Goal: Task Accomplishment & Management: Manage account settings

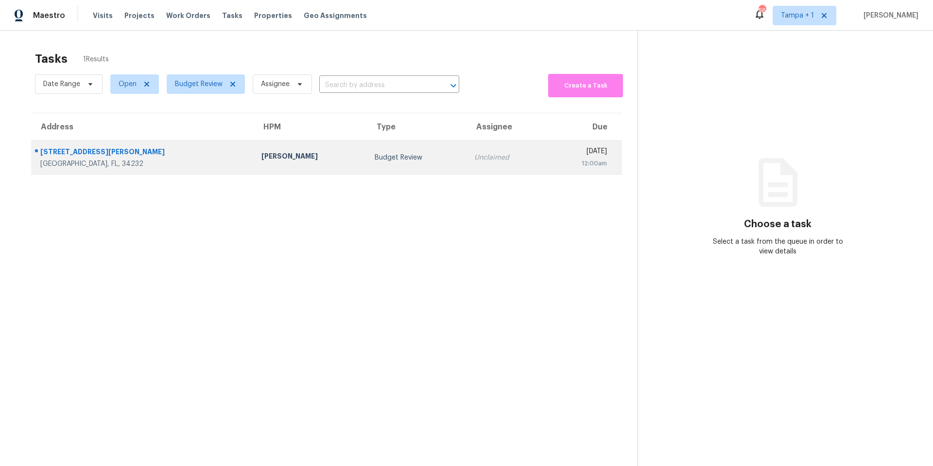
click at [262, 152] on div "[PERSON_NAME]" at bounding box center [311, 157] width 98 height 12
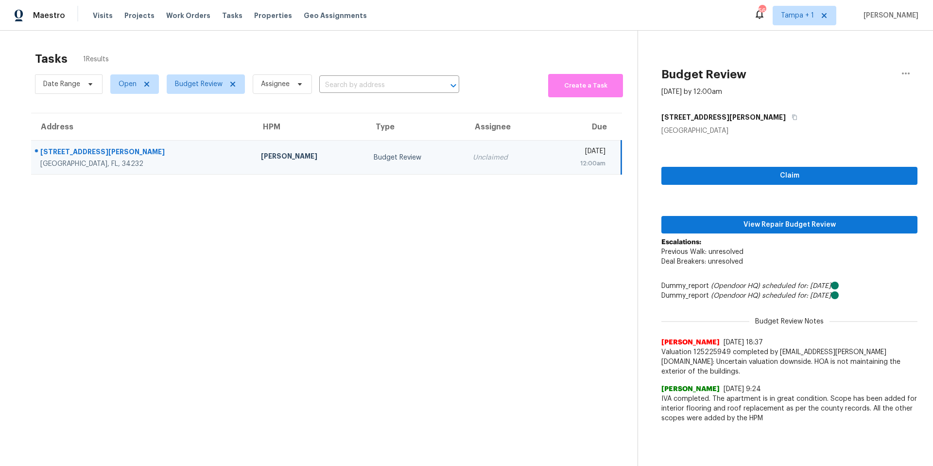
click at [792, 214] on div "Claim View Repair Budget Review Escalations: Previous Walk: unresolved Deal Bre…" at bounding box center [790, 282] width 256 height 292
click at [784, 223] on span "View Repair Budget Review" at bounding box center [789, 225] width 241 height 12
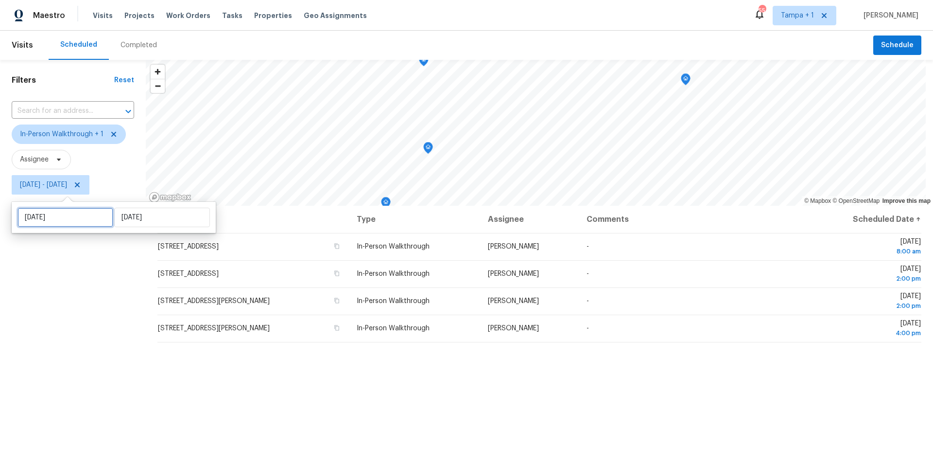
click at [77, 216] on input "Tue, Sep 02" at bounding box center [65, 217] width 96 height 19
select select "8"
select select "2025"
select select "9"
select select "2025"
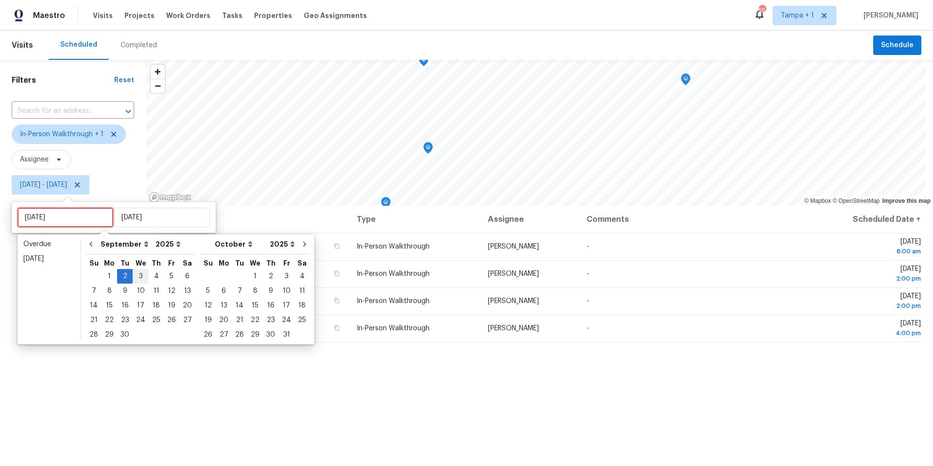
type input "[DATE]"
click at [137, 279] on div "3" at bounding box center [141, 276] width 16 height 14
type input "[DATE]"
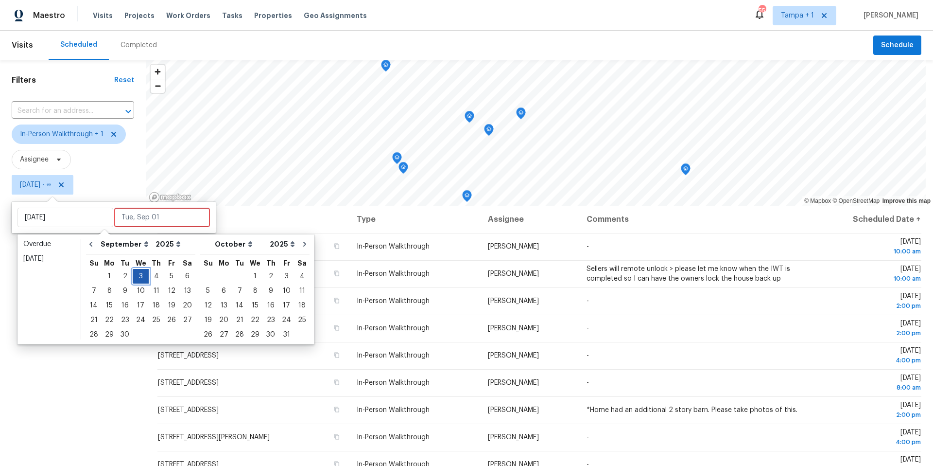
click at [137, 279] on div "3" at bounding box center [141, 276] width 16 height 14
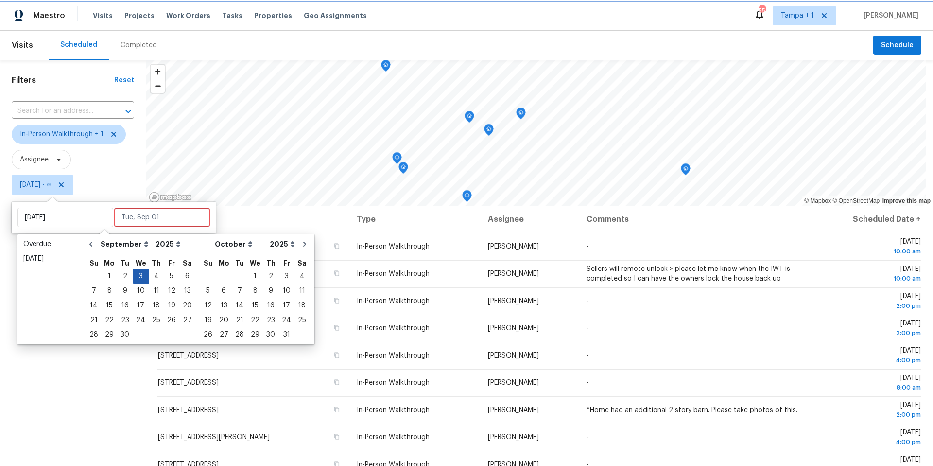
type input "[DATE]"
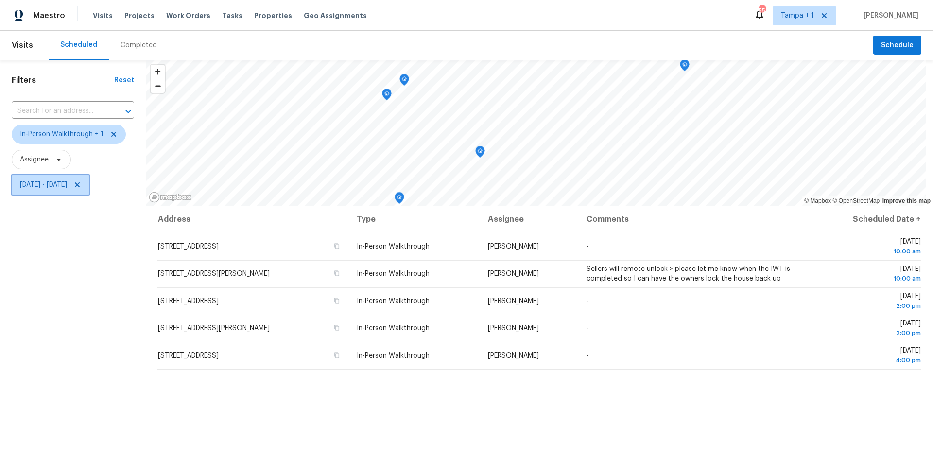
click at [45, 185] on span "Wed, Sep 03 - Wed, Sep 03" at bounding box center [43, 185] width 47 height 10
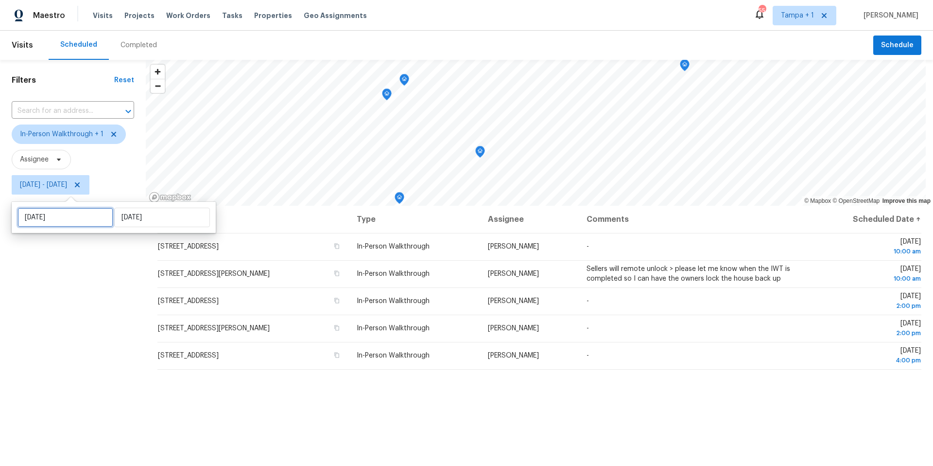
click at [77, 212] on input "[DATE]" at bounding box center [65, 217] width 96 height 19
select select "8"
select select "2025"
select select "9"
select select "2025"
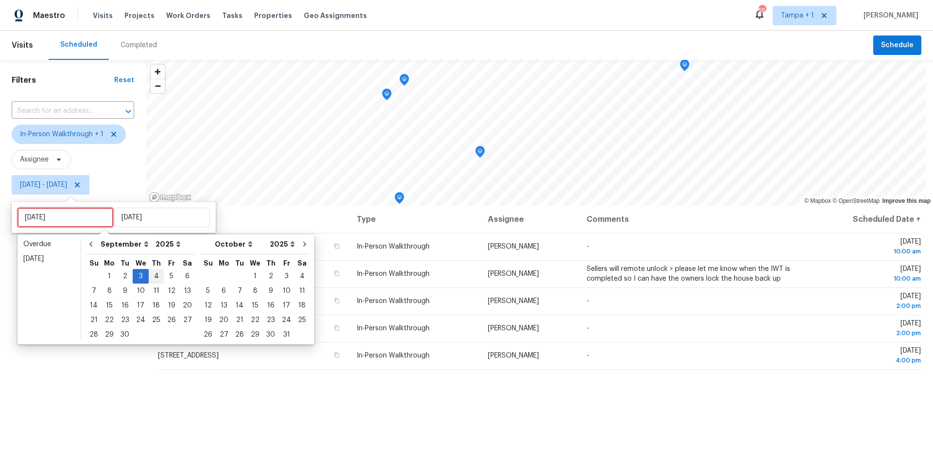
type input "Thu, Sep 04"
click at [151, 271] on div "4" at bounding box center [156, 276] width 15 height 14
type input "Thu, Sep 04"
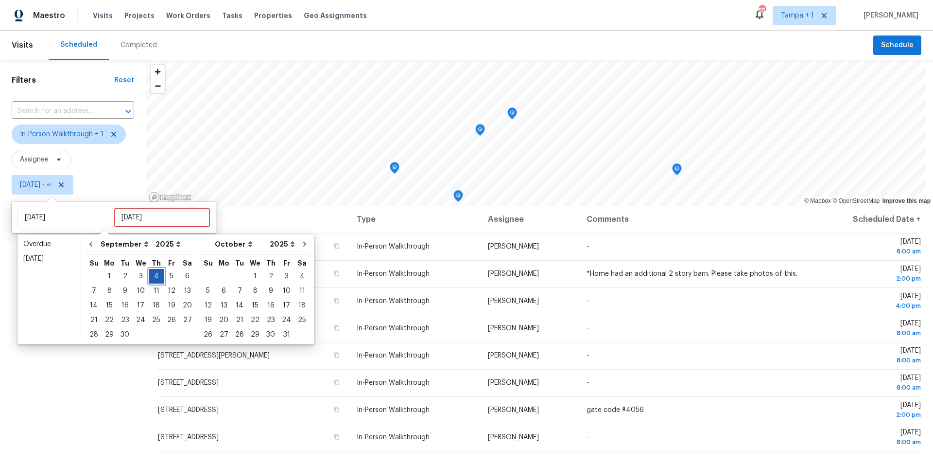
click at [151, 271] on div "4" at bounding box center [156, 276] width 15 height 14
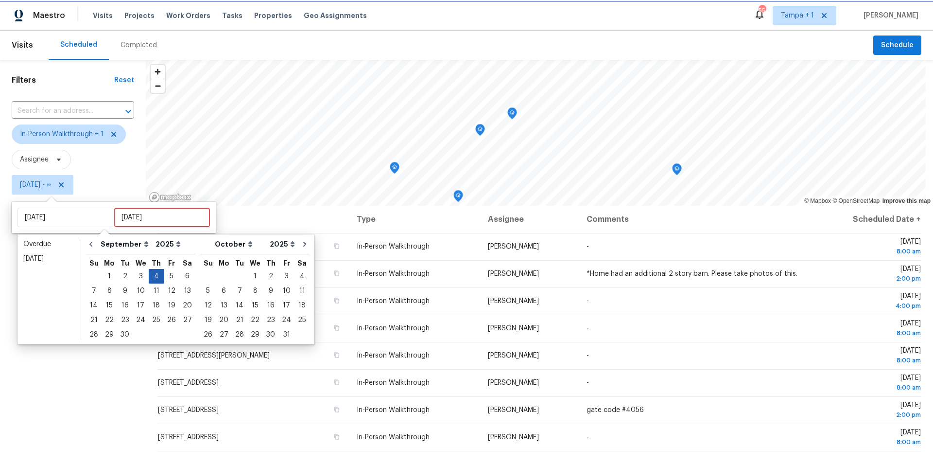
type input "Thu, Sep 04"
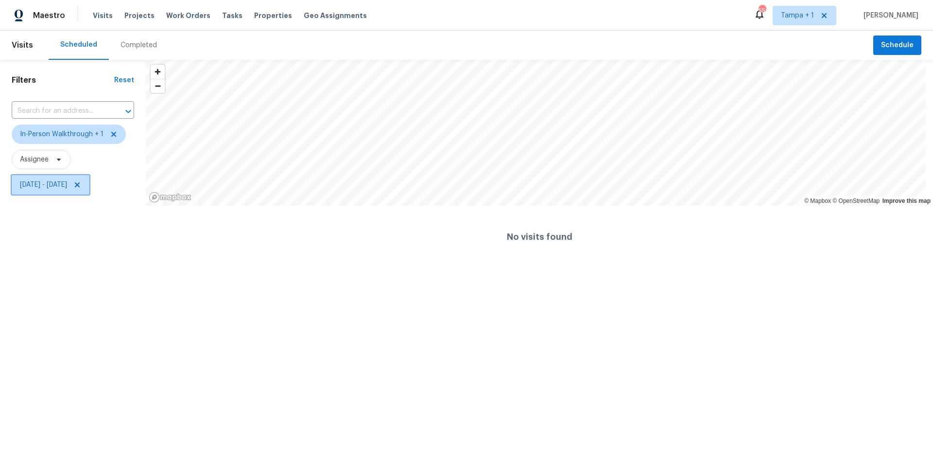
click at [65, 189] on span "Thu, Sep 04 - Thu, Sep 04" at bounding box center [43, 185] width 47 height 10
click at [94, 223] on input "Thu, Sep 04" at bounding box center [65, 217] width 96 height 19
select select "8"
select select "2025"
select select "9"
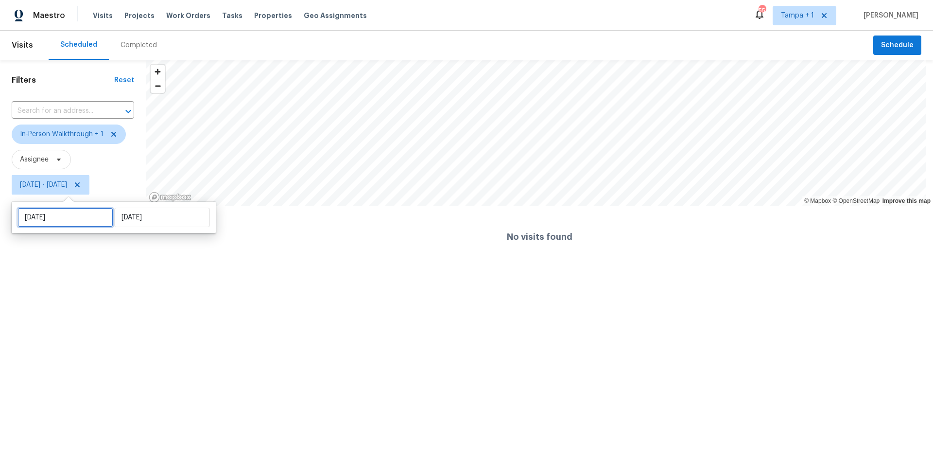
select select "2025"
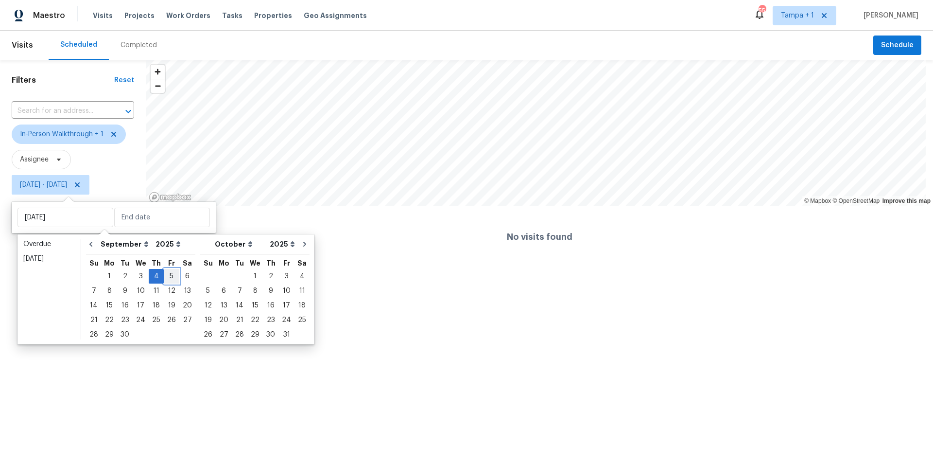
click at [164, 278] on div "5" at bounding box center [172, 276] width 16 height 14
type input "[DATE]"
type input "Thu, Sep 04"
click at [164, 278] on div "5" at bounding box center [172, 276] width 16 height 14
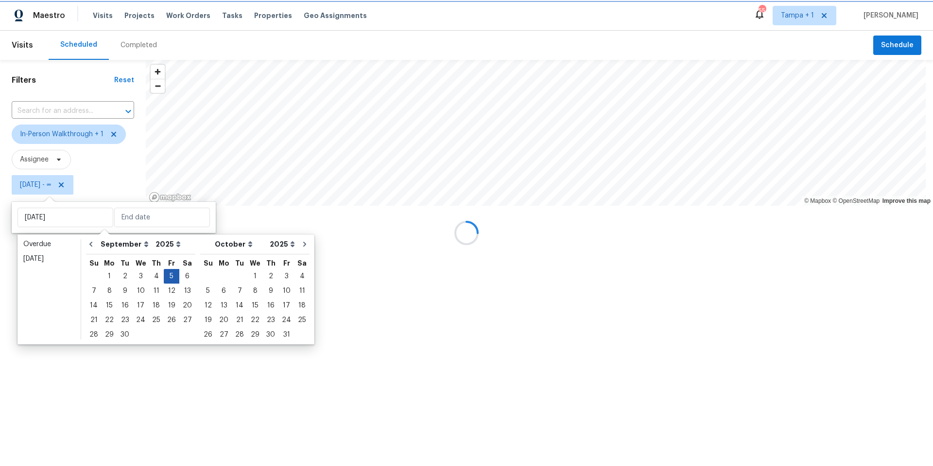
type input "[DATE]"
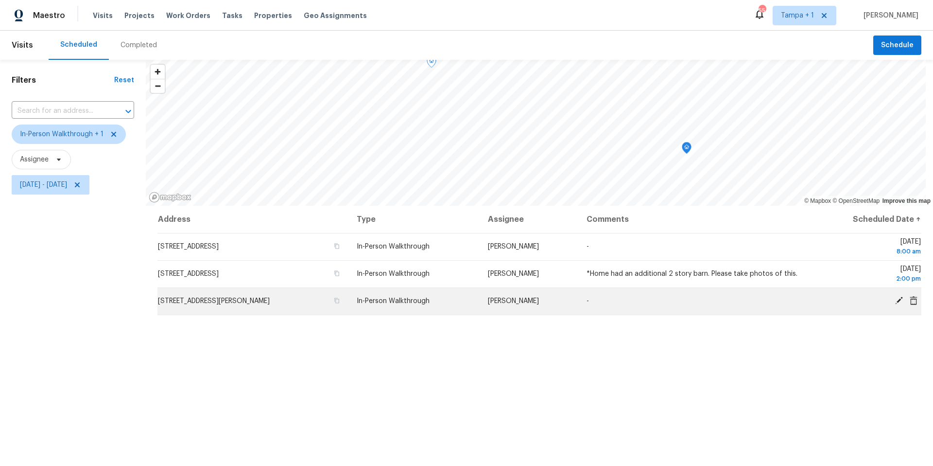
click at [895, 303] on icon at bounding box center [899, 300] width 9 height 9
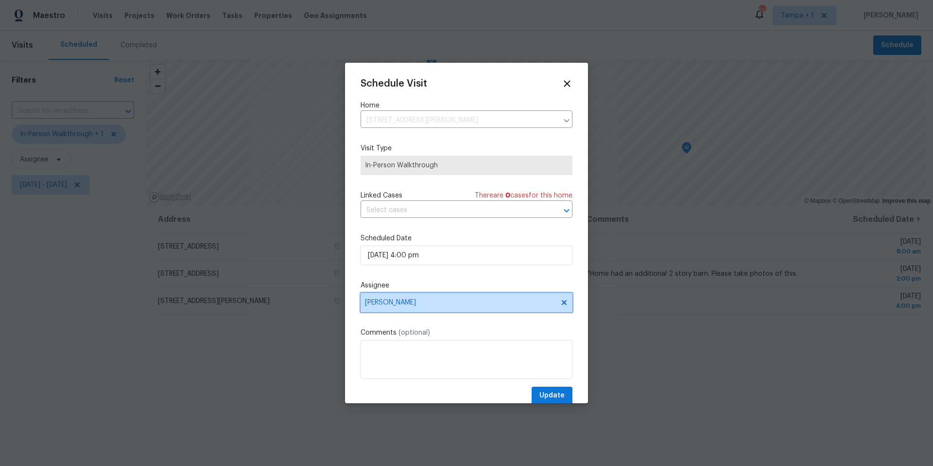
click at [397, 298] on span "[PERSON_NAME]" at bounding box center [460, 302] width 191 height 8
type input "[PERSON_NAME]"
click at [390, 362] on div "[PERSON_NAME]" at bounding box center [417, 356] width 107 height 14
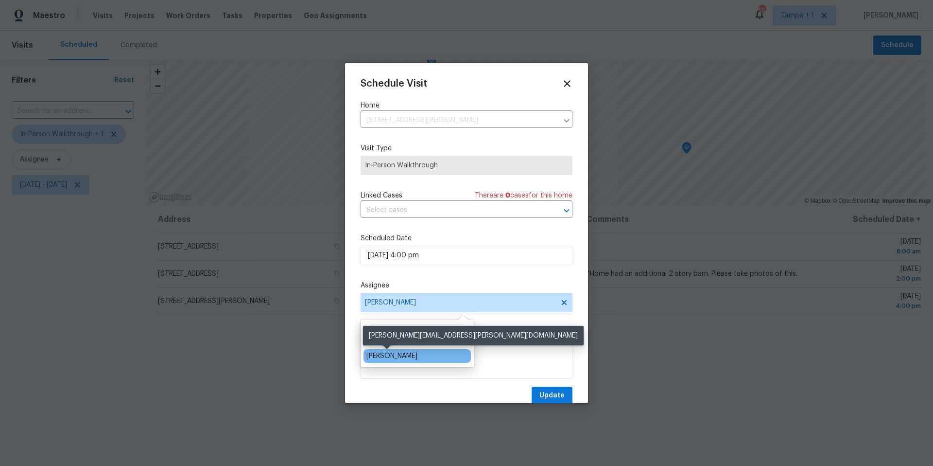
click at [389, 358] on div "[PERSON_NAME]" at bounding box center [391, 356] width 51 height 10
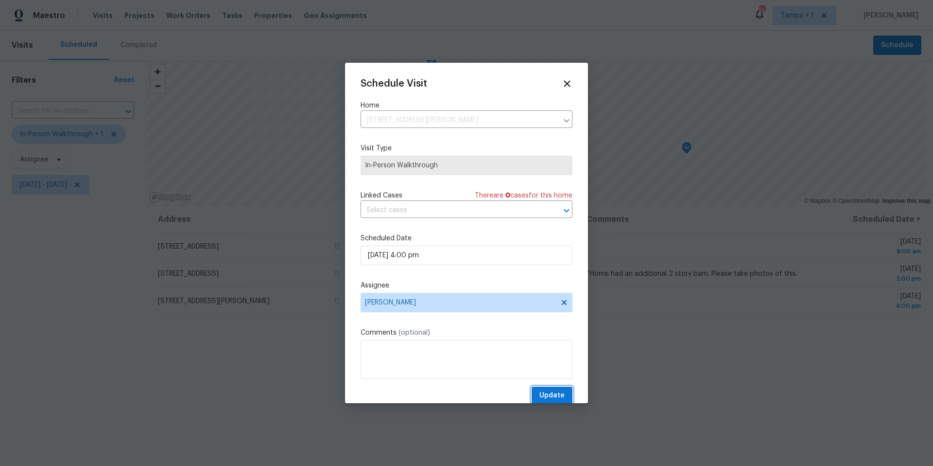
click at [532, 390] on button "Update" at bounding box center [552, 395] width 41 height 18
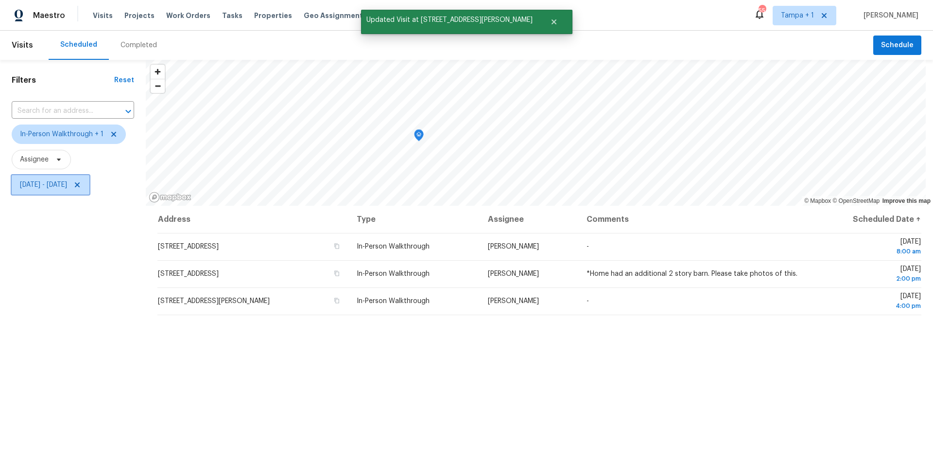
click at [59, 189] on span "Fri, Sep 05 - Fri, Sep 05" at bounding box center [43, 185] width 47 height 10
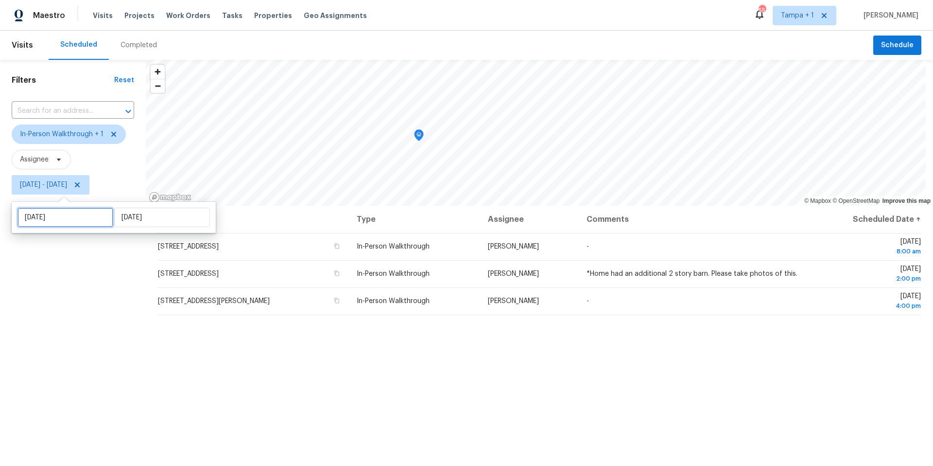
click at [57, 213] on input "[DATE]" at bounding box center [65, 217] width 96 height 19
select select "8"
select select "2025"
select select "9"
select select "2025"
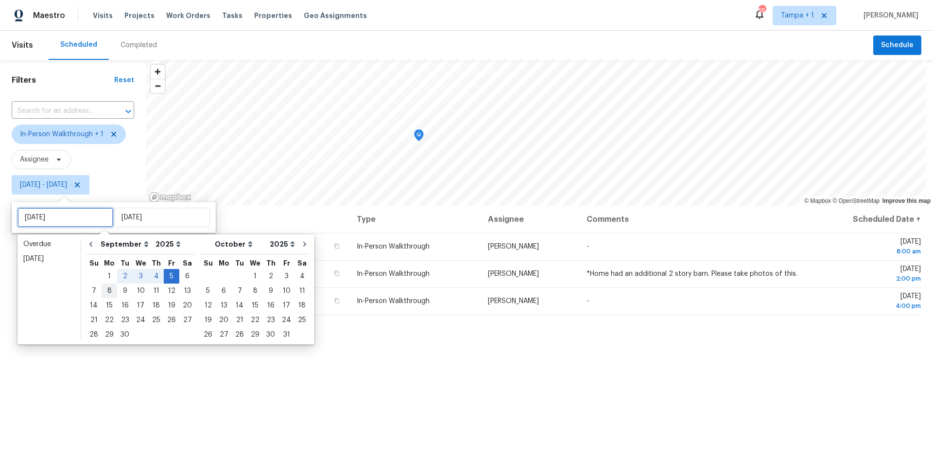
type input "[DATE]"
click at [108, 286] on div "8" at bounding box center [110, 291] width 16 height 14
type input "[DATE]"
click at [108, 286] on div "8" at bounding box center [110, 291] width 16 height 14
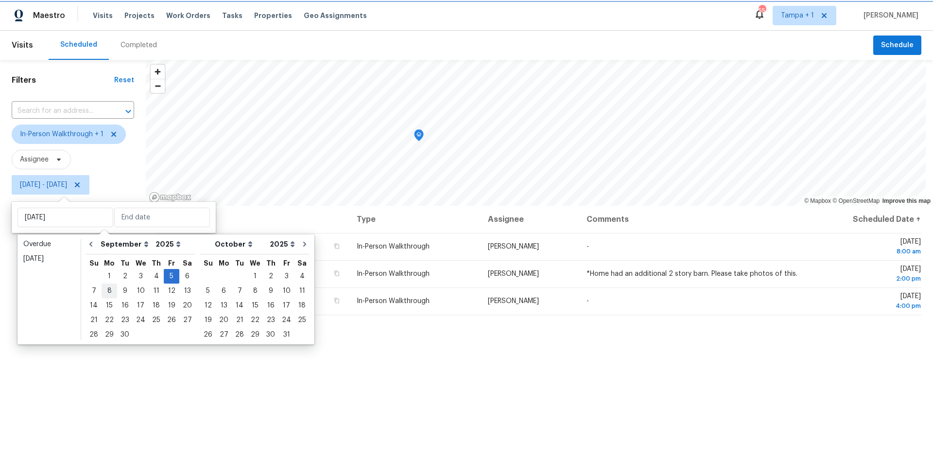
type input "[DATE]"
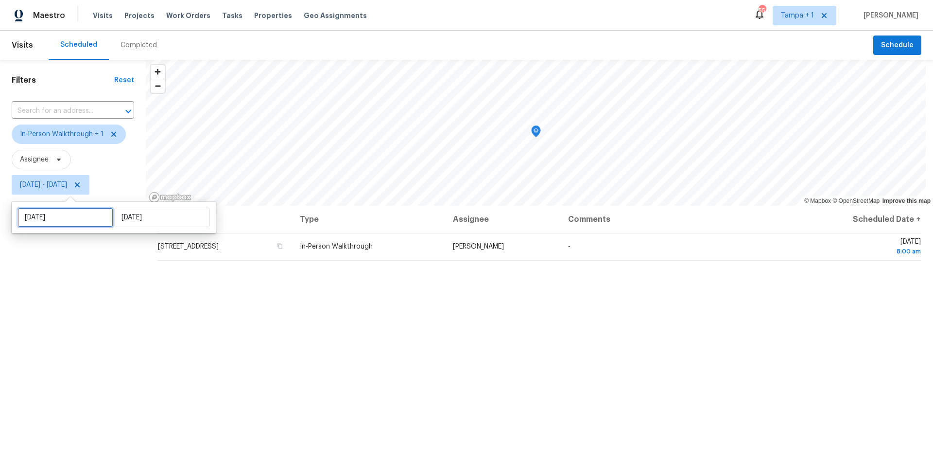
click at [56, 217] on input "[DATE]" at bounding box center [65, 217] width 96 height 19
select select "8"
select select "2025"
select select "9"
select select "2025"
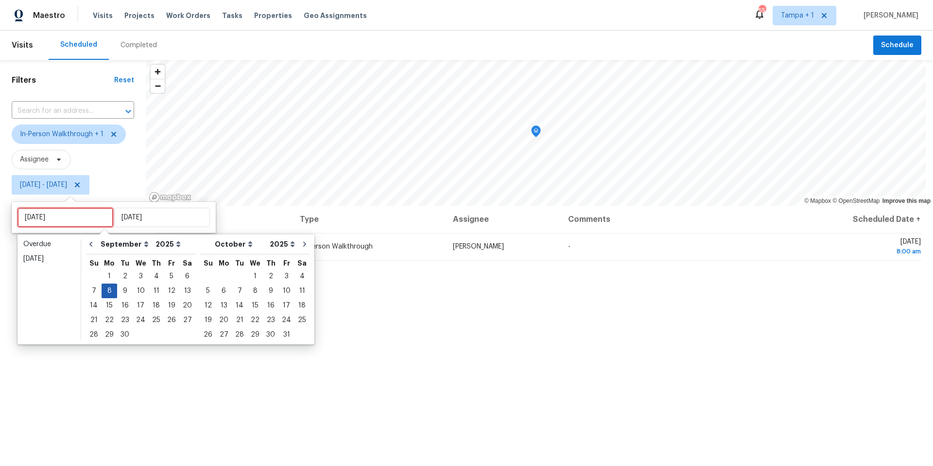
type input "[DATE]"
click at [121, 276] on div "2" at bounding box center [125, 276] width 16 height 14
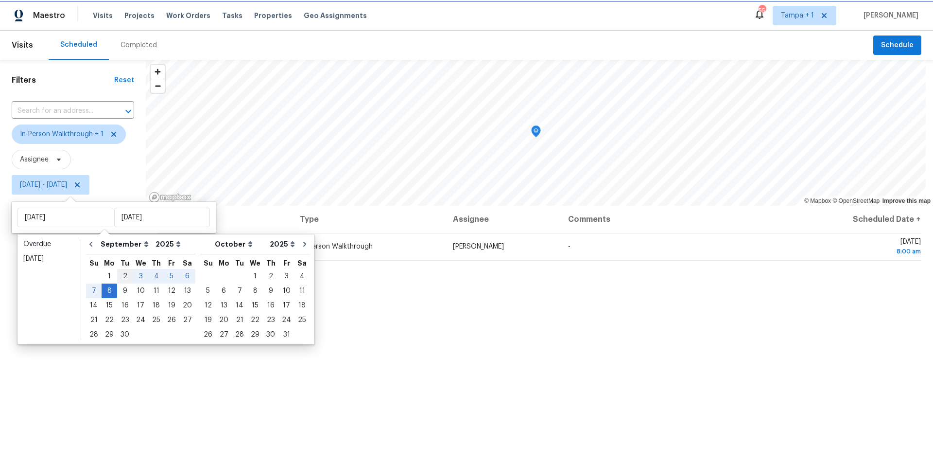
type input "[DATE]"
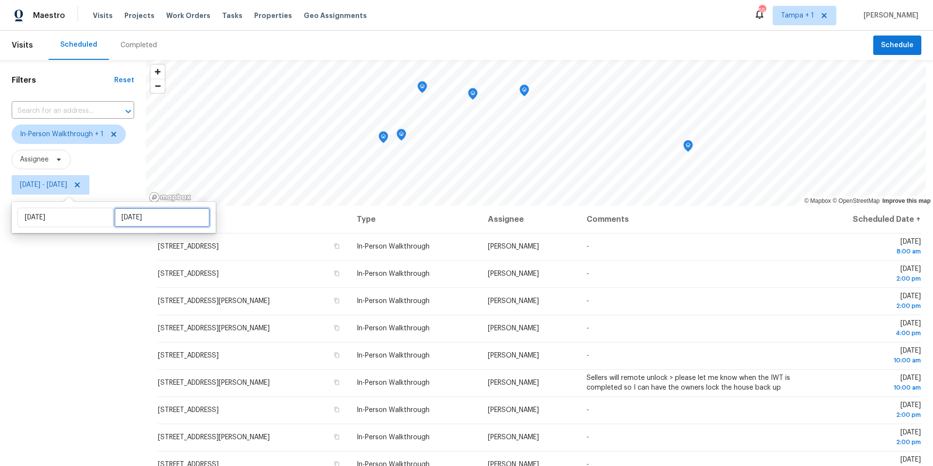
click at [135, 223] on input "[DATE]" at bounding box center [162, 217] width 96 height 19
select select "8"
select select "2025"
select select "9"
select select "2025"
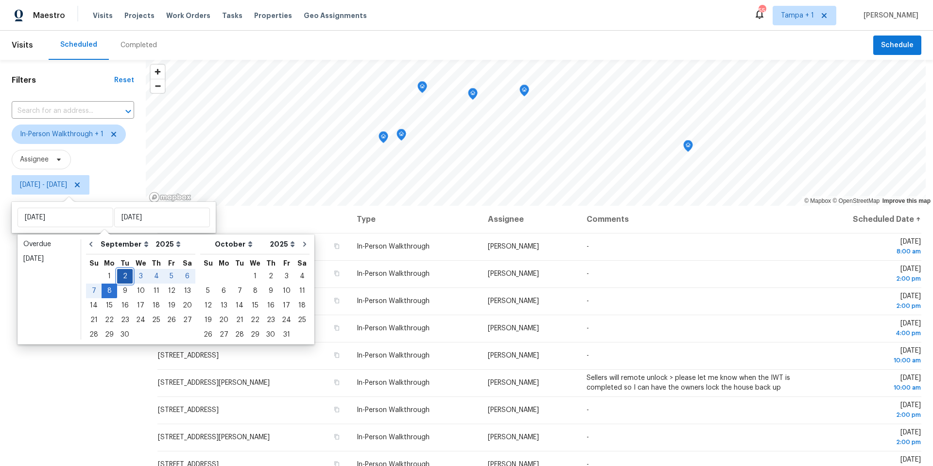
click at [121, 278] on div "2" at bounding box center [125, 276] width 16 height 14
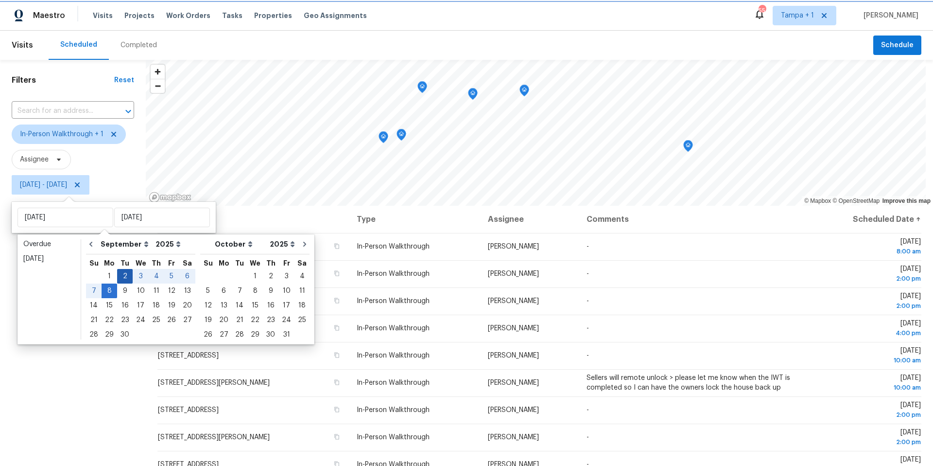
type input "[DATE]"
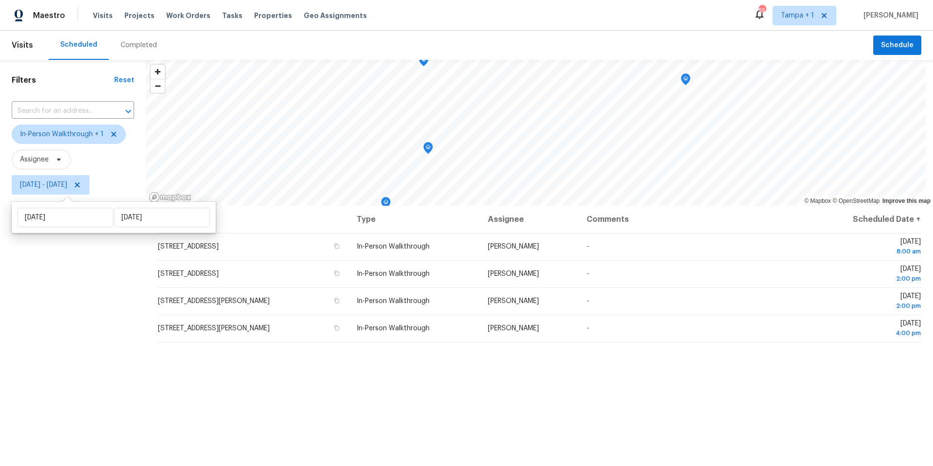
click at [100, 285] on div "Filters Reset ​ In-Person Walkthrough + 1 Assignee Tue, Sep 02 - Tue, Sep 02" at bounding box center [73, 319] width 146 height 518
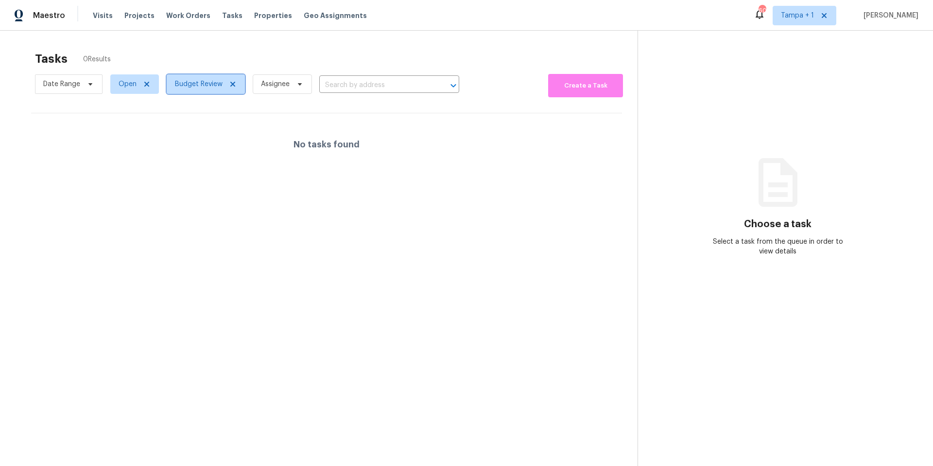
click at [199, 83] on span "Budget Review" at bounding box center [199, 84] width 48 height 10
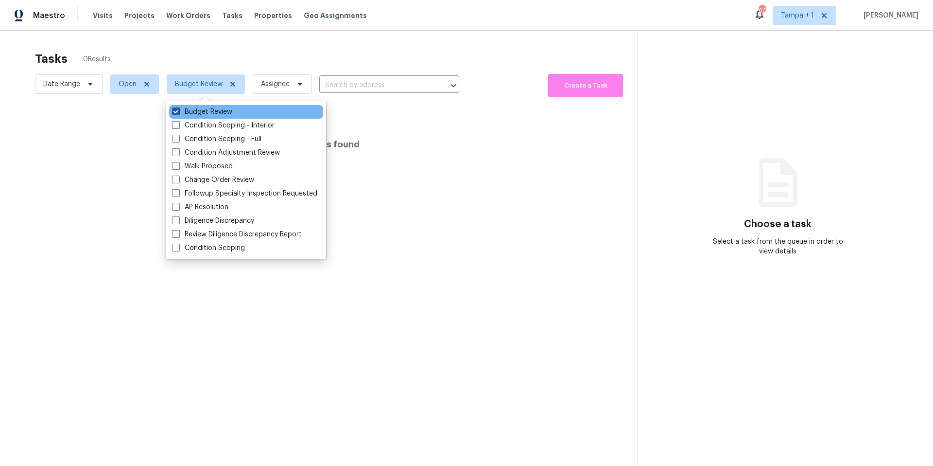
click at [190, 110] on label "Budget Review" at bounding box center [202, 112] width 60 height 10
click at [178, 110] on input "Budget Review" at bounding box center [175, 110] width 6 height 6
checkbox input "false"
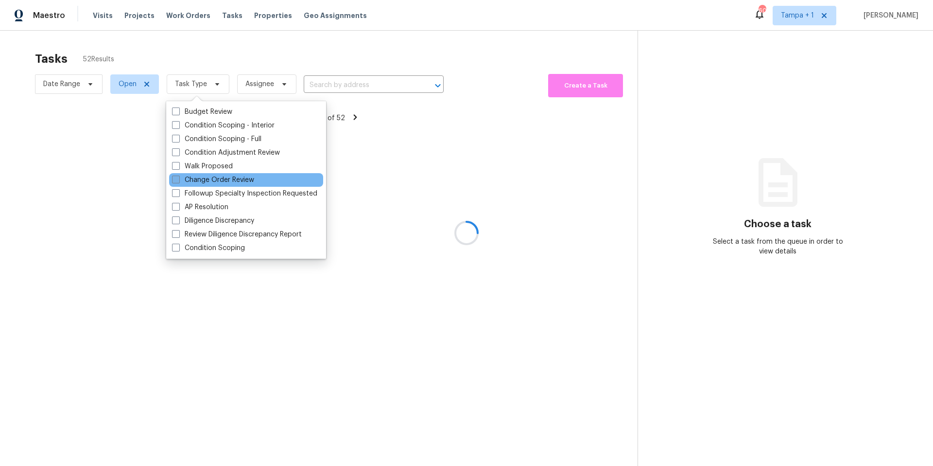
click at [193, 178] on label "Change Order Review" at bounding box center [213, 180] width 82 height 10
click at [178, 178] on input "Change Order Review" at bounding box center [175, 178] width 6 height 6
checkbox input "true"
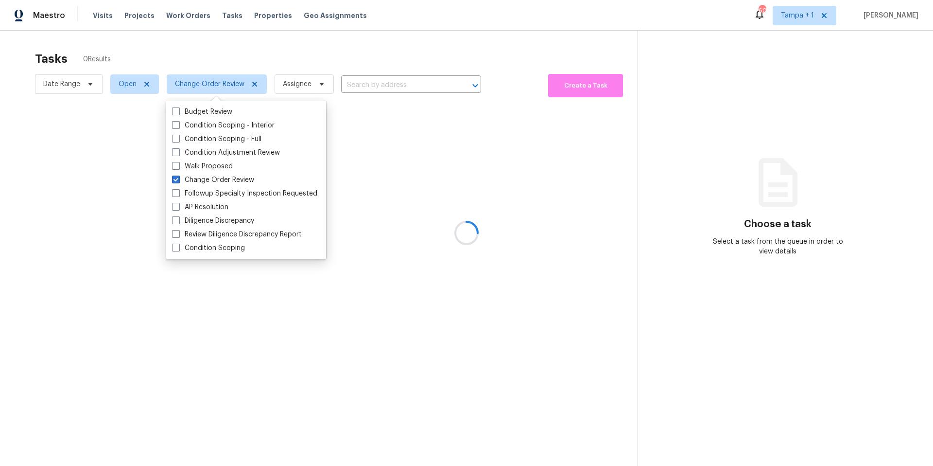
click at [288, 53] on div at bounding box center [466, 233] width 933 height 466
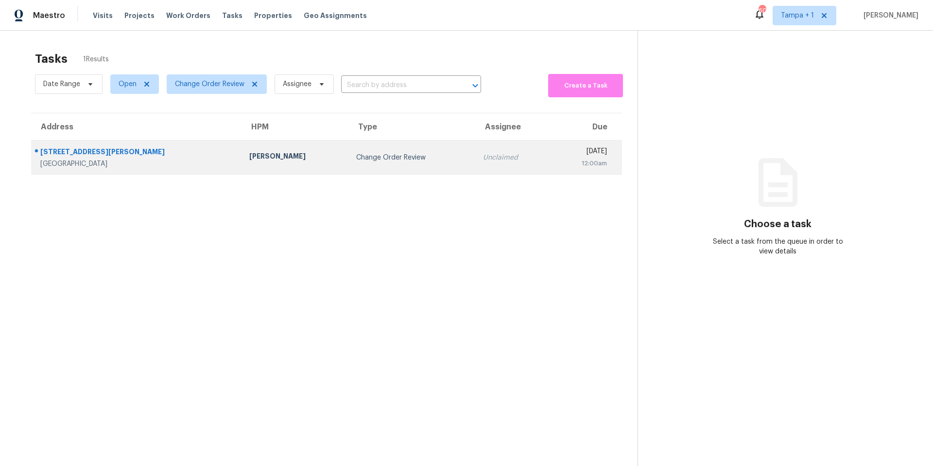
click at [349, 159] on td "Change Order Review" at bounding box center [412, 157] width 126 height 34
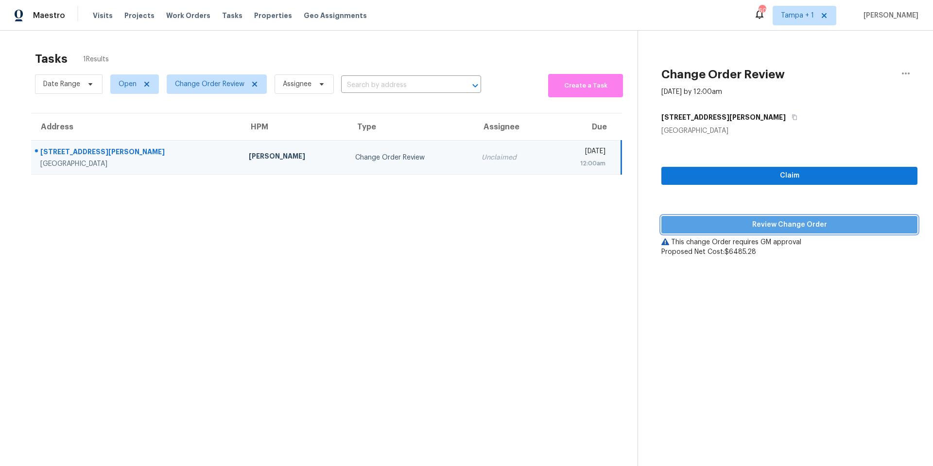
click at [694, 226] on span "Review Change Order" at bounding box center [789, 225] width 241 height 12
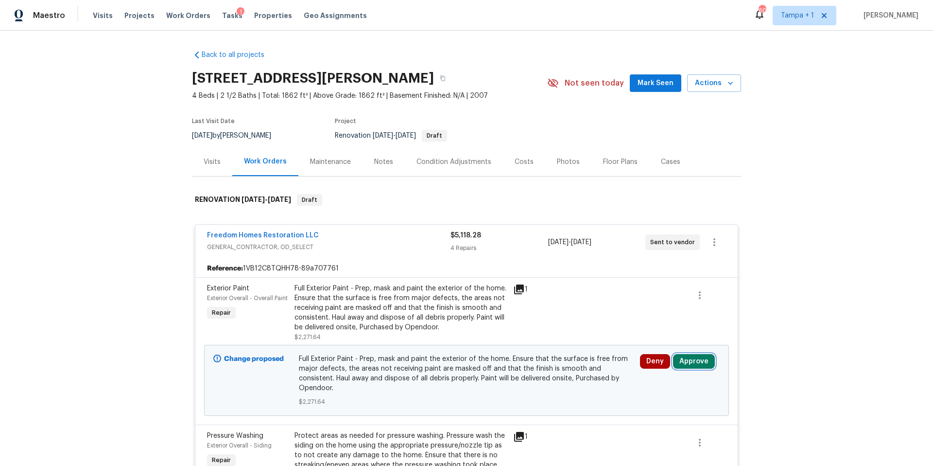
click at [686, 355] on button "Approve" at bounding box center [694, 361] width 42 height 15
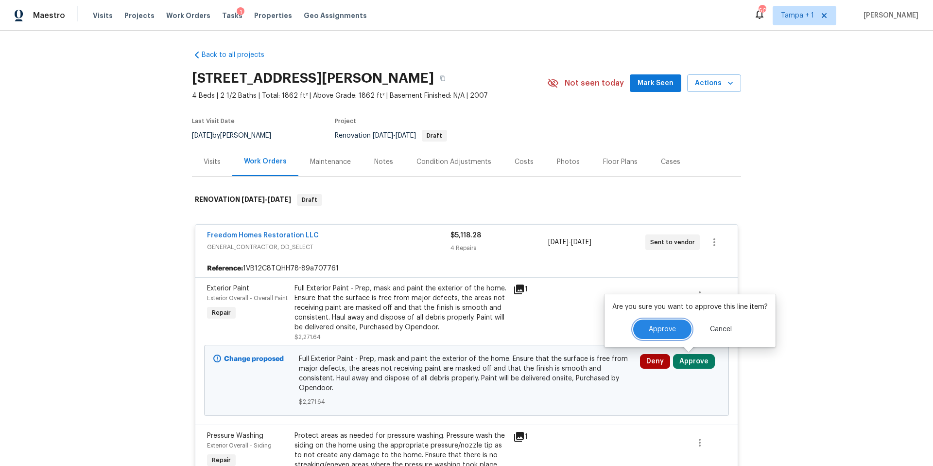
click at [655, 334] on button "Approve" at bounding box center [662, 328] width 58 height 19
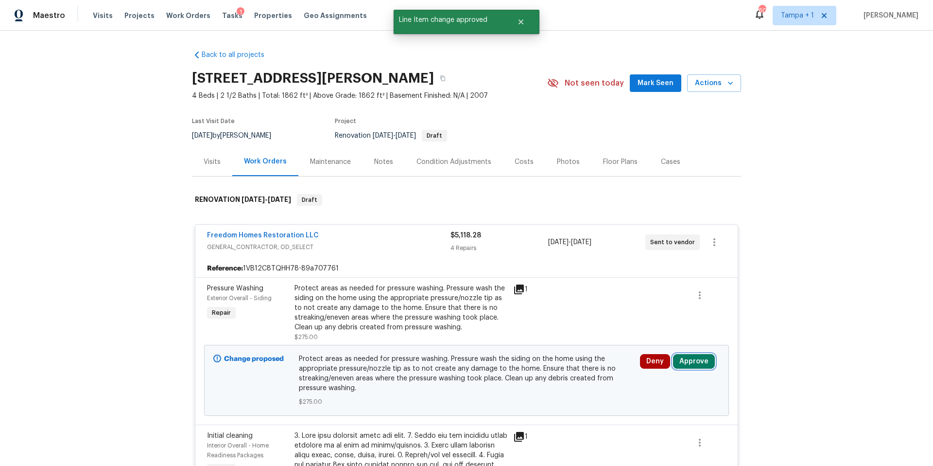
click at [701, 354] on button "Approve" at bounding box center [694, 361] width 42 height 15
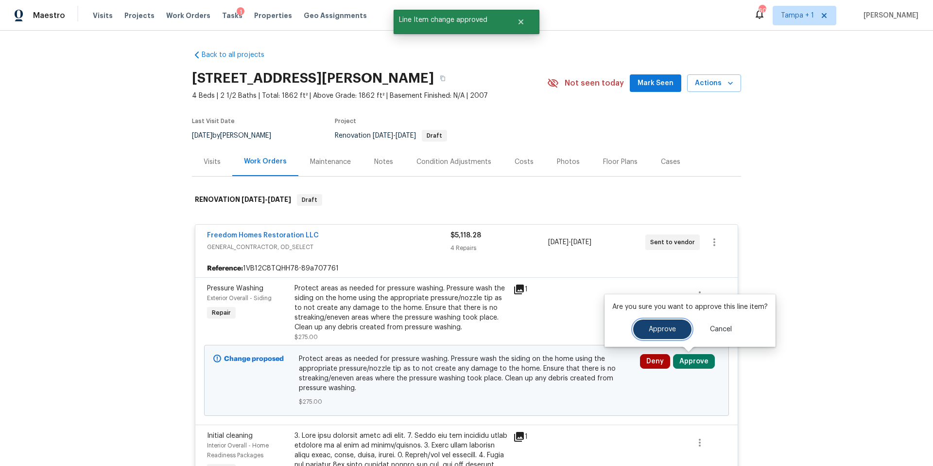
click at [657, 335] on button "Approve" at bounding box center [662, 328] width 58 height 19
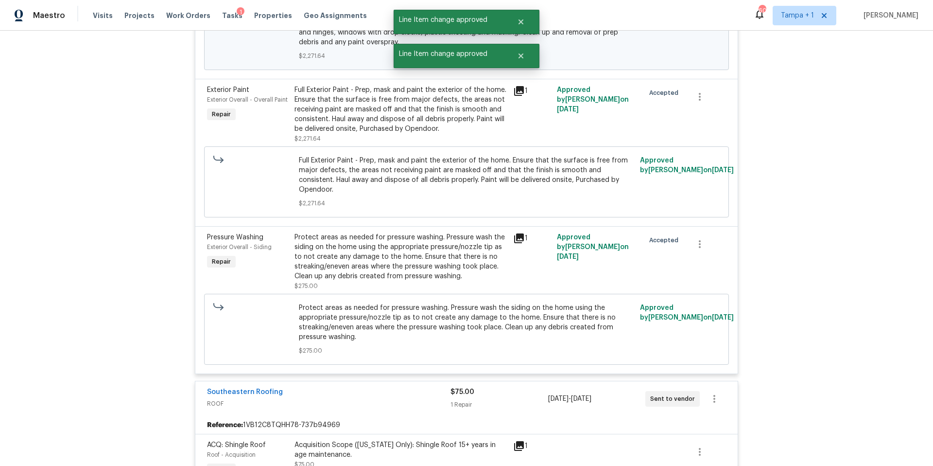
scroll to position [638, 0]
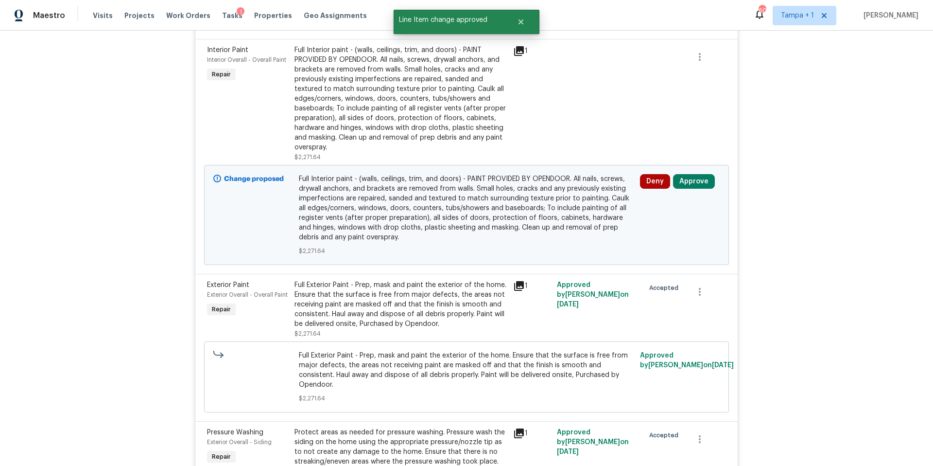
click at [712, 187] on div "Deny Approve" at bounding box center [680, 181] width 80 height 15
click at [693, 176] on button "Approve" at bounding box center [694, 181] width 42 height 15
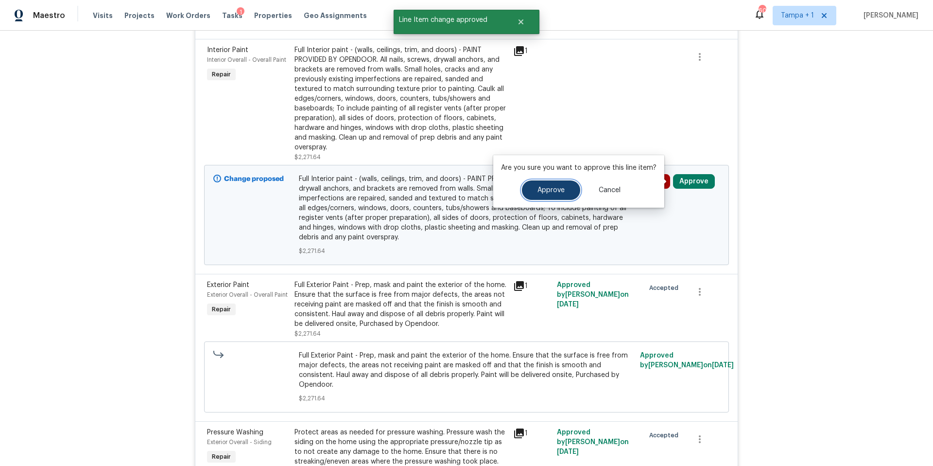
click at [531, 192] on button "Approve" at bounding box center [551, 189] width 58 height 19
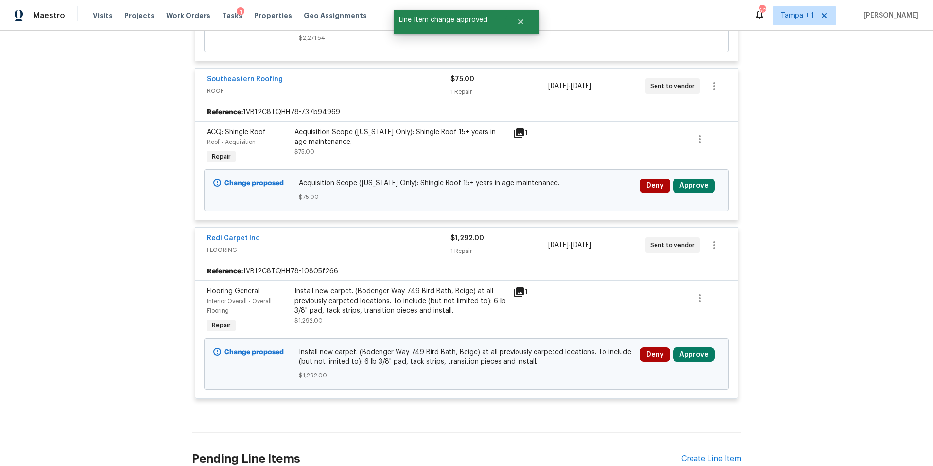
scroll to position [1103, 0]
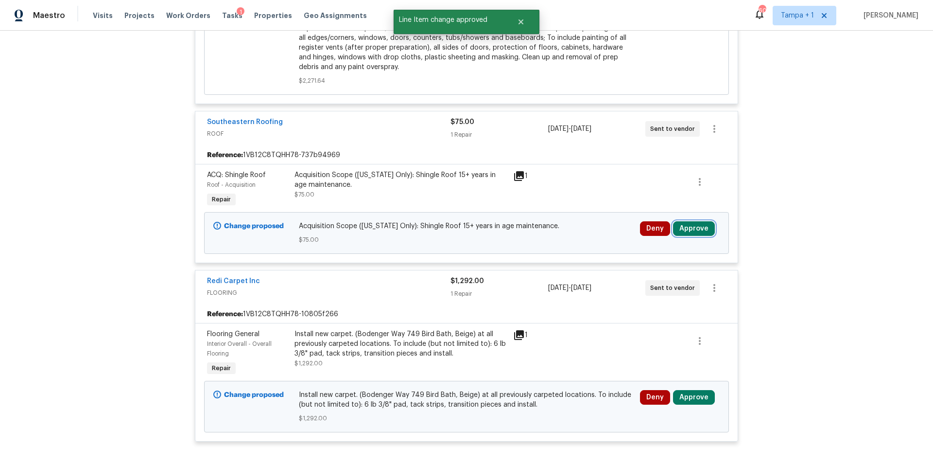
click at [698, 221] on button "Approve" at bounding box center [694, 228] width 42 height 15
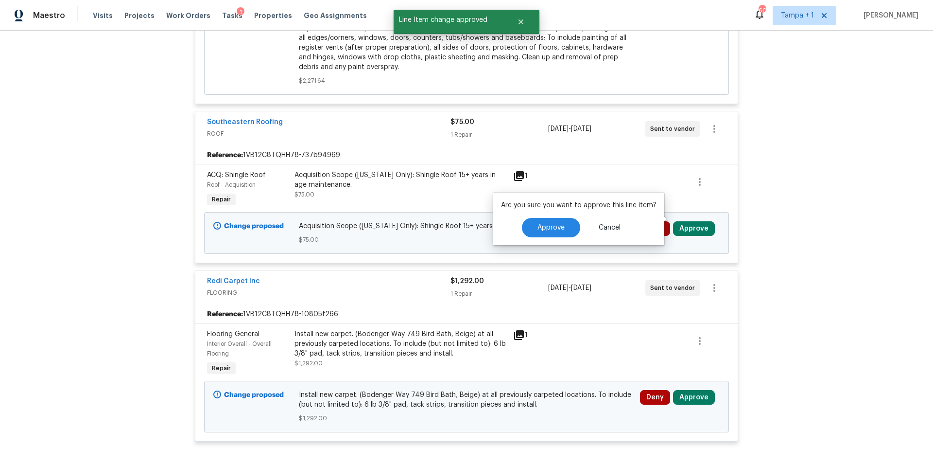
click at [512, 233] on div "Approve Cancel" at bounding box center [579, 227] width 156 height 19
click at [523, 231] on button "Approve" at bounding box center [551, 227] width 58 height 19
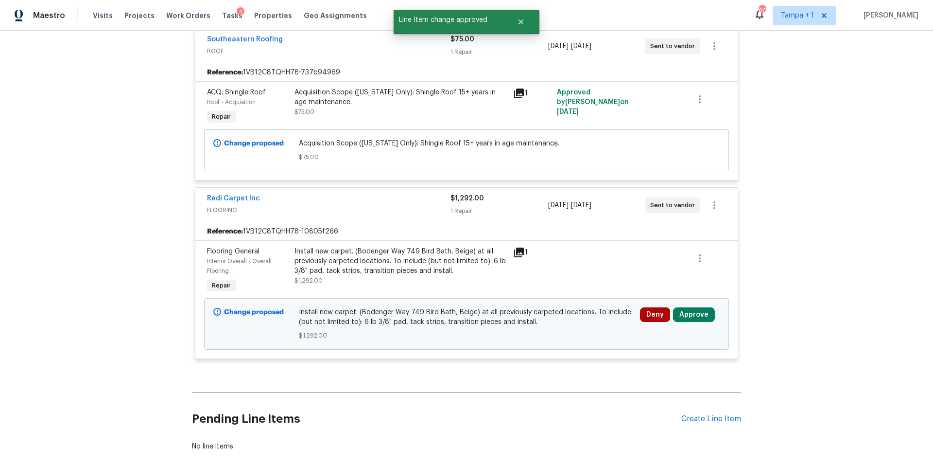
scroll to position [1206, 0]
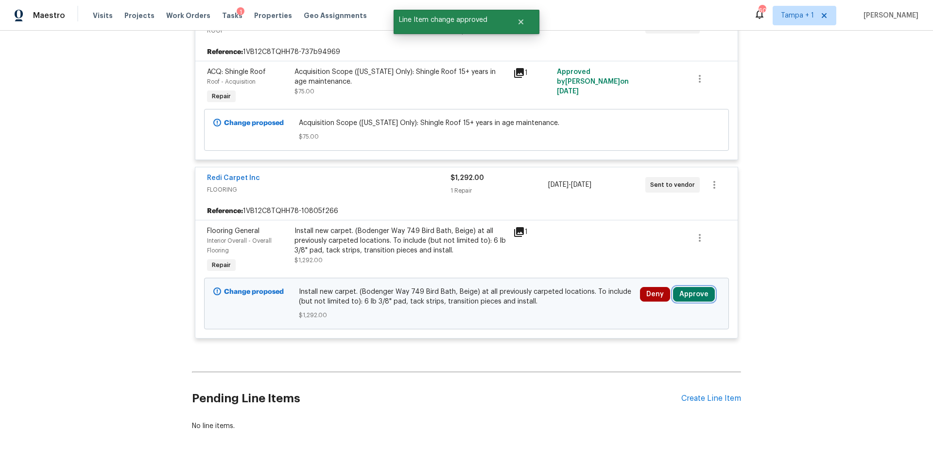
click at [697, 290] on button "Approve" at bounding box center [694, 294] width 42 height 15
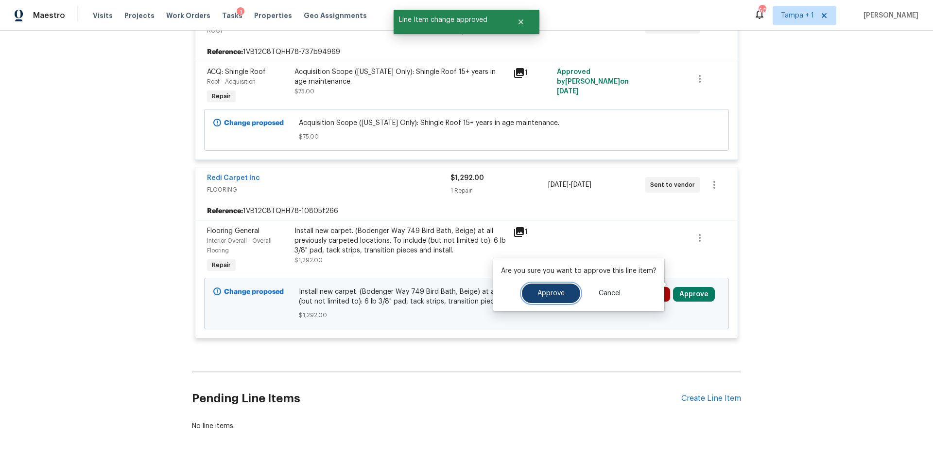
click at [538, 290] on span "Approve" at bounding box center [551, 293] width 27 height 7
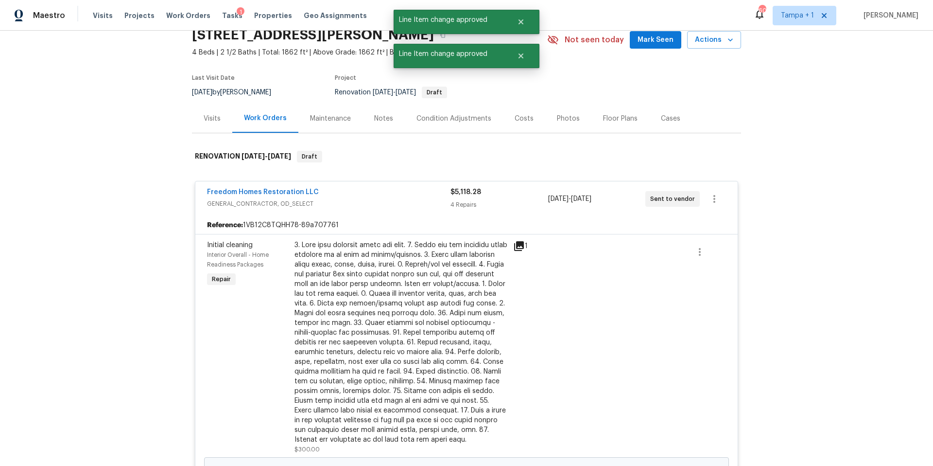
scroll to position [0, 0]
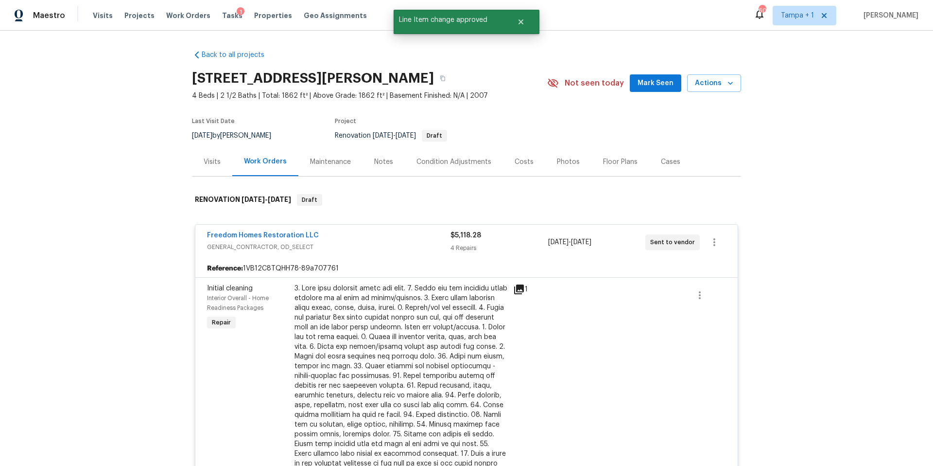
click at [524, 163] on div "Costs" at bounding box center [524, 162] width 19 height 10
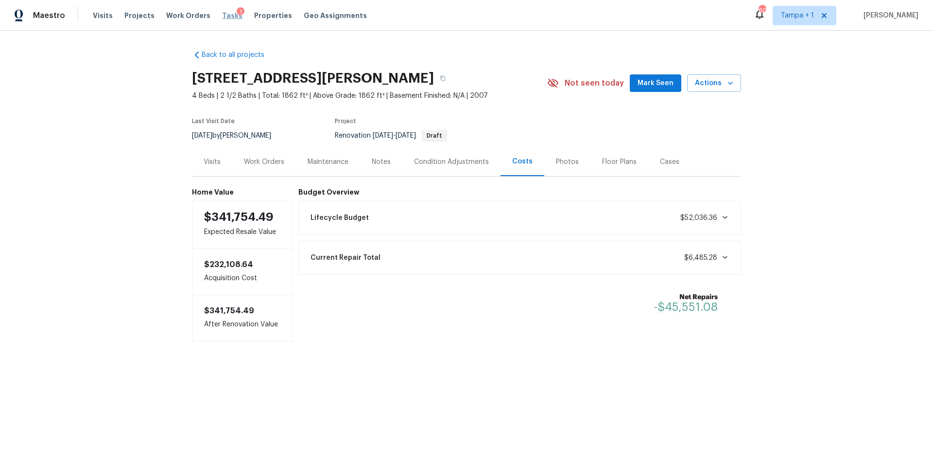
click at [222, 17] on span "Tasks" at bounding box center [232, 15] width 20 height 7
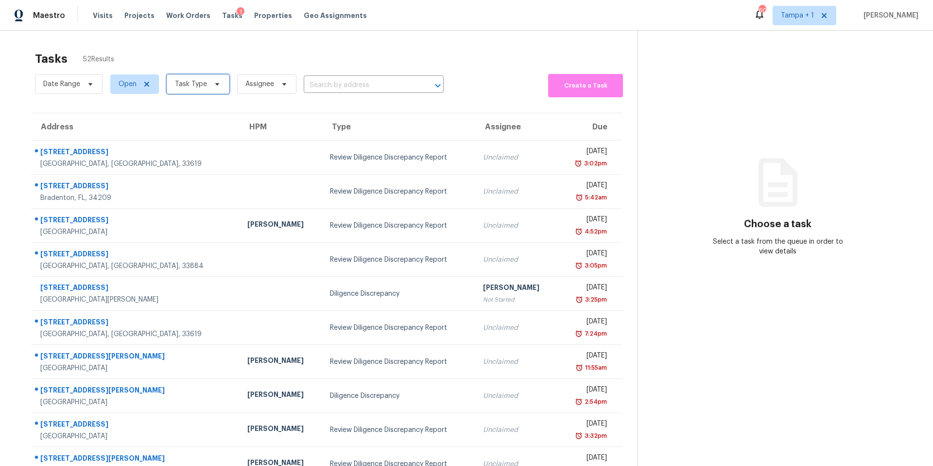
click at [201, 83] on span "Task Type" at bounding box center [191, 84] width 32 height 10
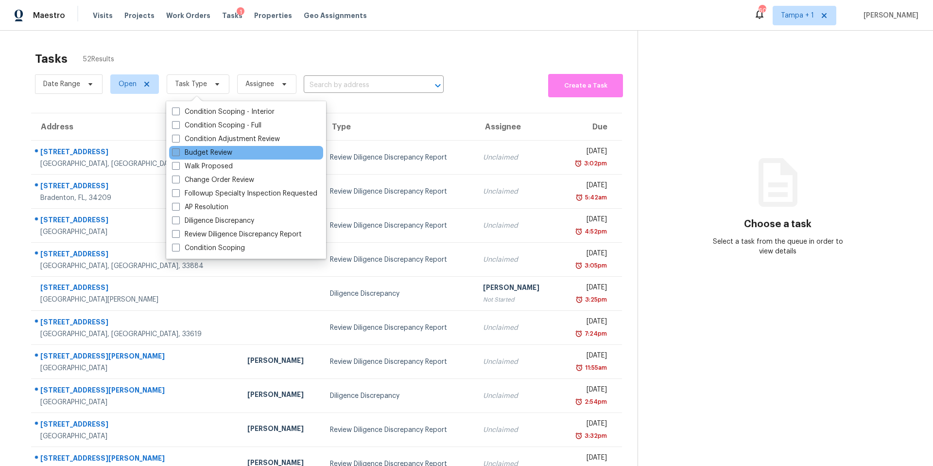
click at [207, 153] on label "Budget Review" at bounding box center [202, 153] width 60 height 10
click at [178, 153] on input "Budget Review" at bounding box center [175, 151] width 6 height 6
checkbox input "true"
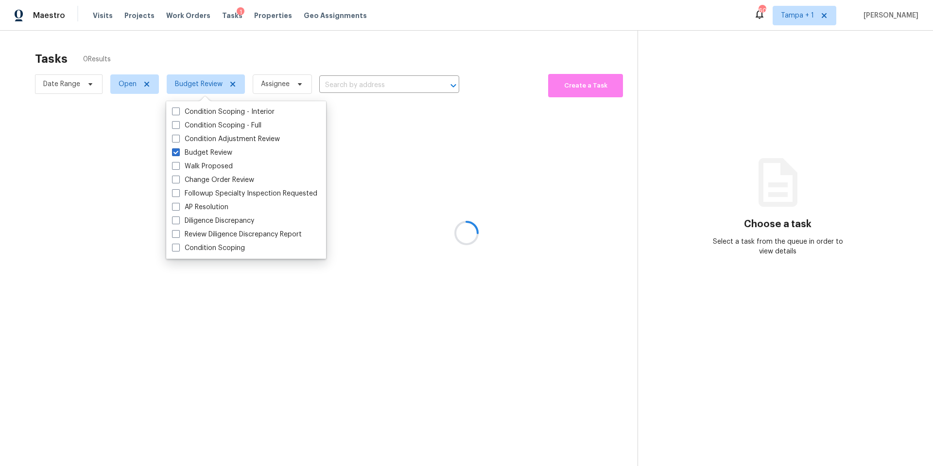
click at [373, 40] on div at bounding box center [466, 233] width 933 height 466
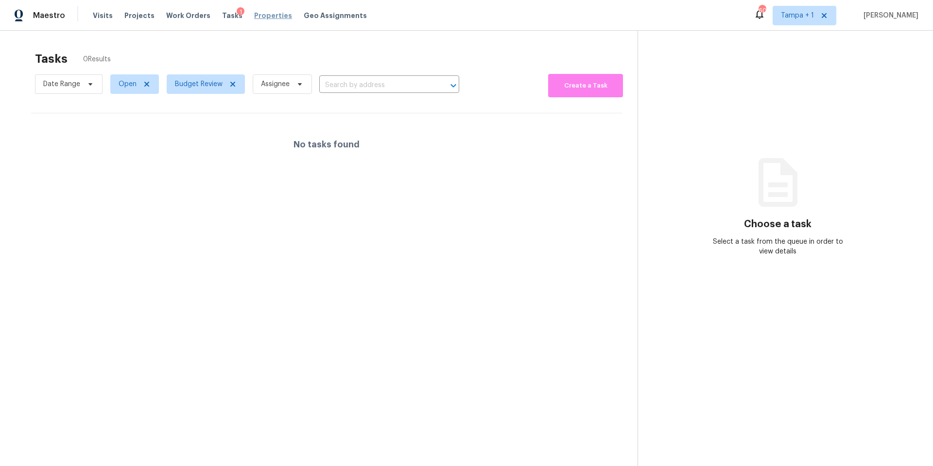
click at [257, 17] on span "Properties" at bounding box center [273, 16] width 38 height 10
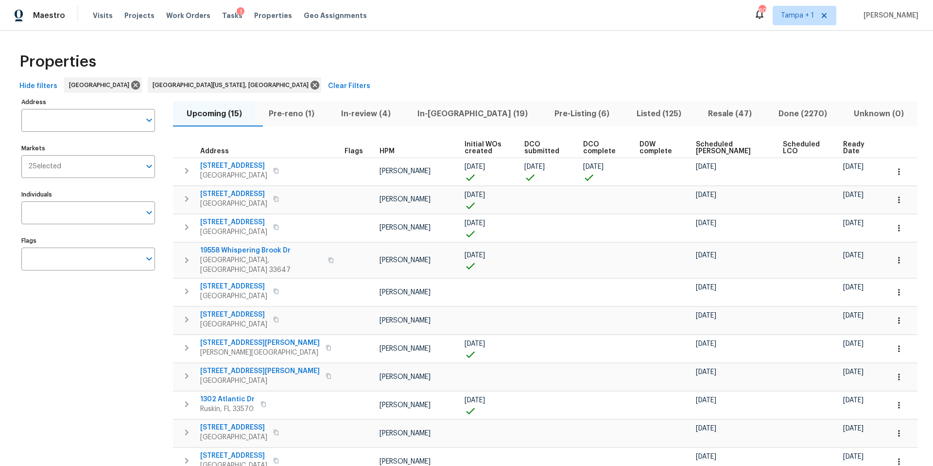
click at [301, 116] on span "Pre-reno (1)" at bounding box center [291, 114] width 61 height 14
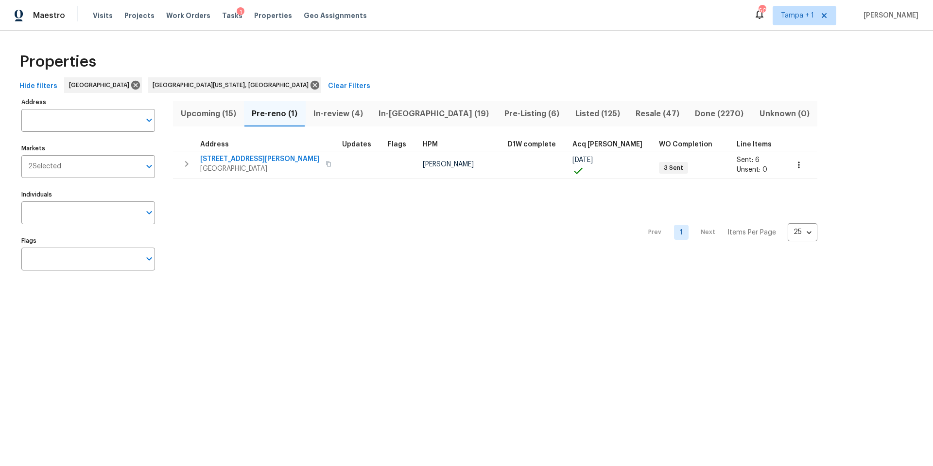
click at [227, 110] on span "Upcoming (15)" at bounding box center [208, 114] width 59 height 14
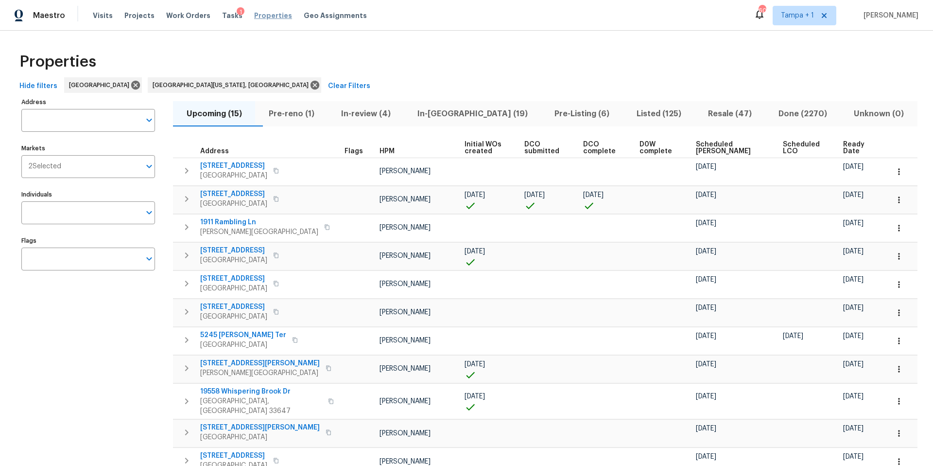
click at [269, 17] on span "Properties" at bounding box center [273, 16] width 38 height 10
click at [547, 109] on span "Pre-Listing (6)" at bounding box center [582, 114] width 70 height 14
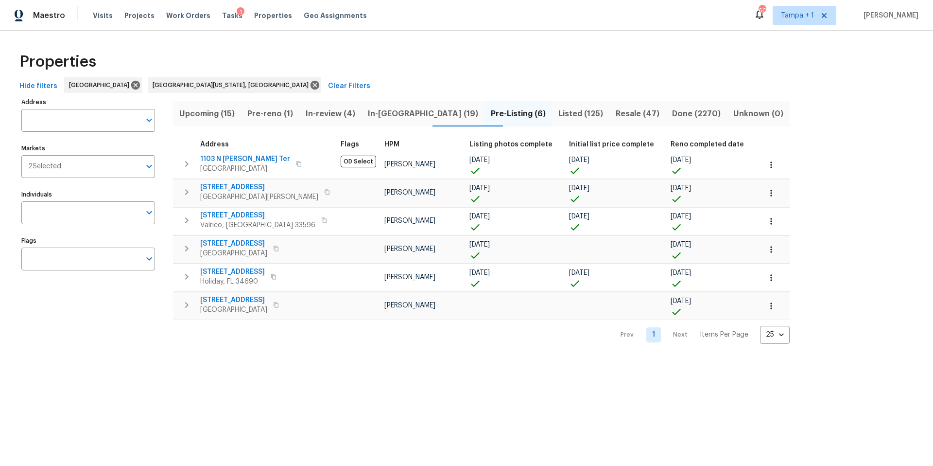
click at [558, 113] on span "Listed (125)" at bounding box center [581, 114] width 46 height 14
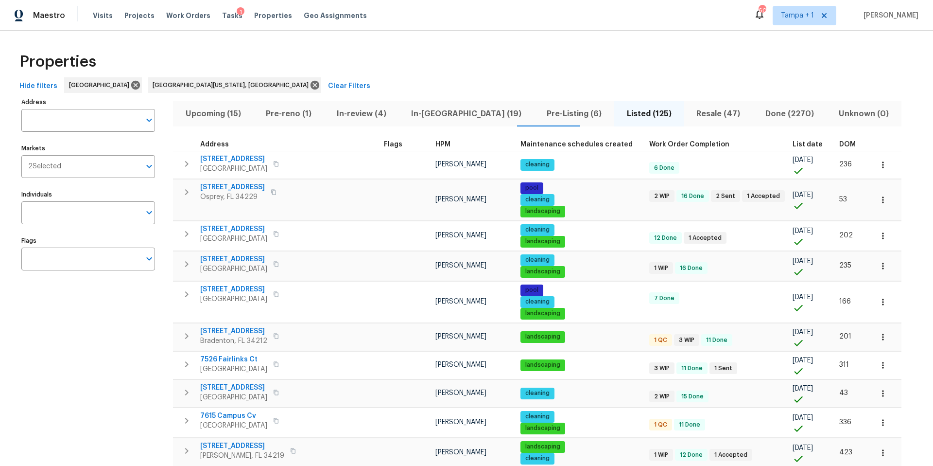
click at [836, 149] on th "DOM" at bounding box center [852, 144] width 33 height 13
click at [839, 141] on span "DOM" at bounding box center [847, 144] width 17 height 7
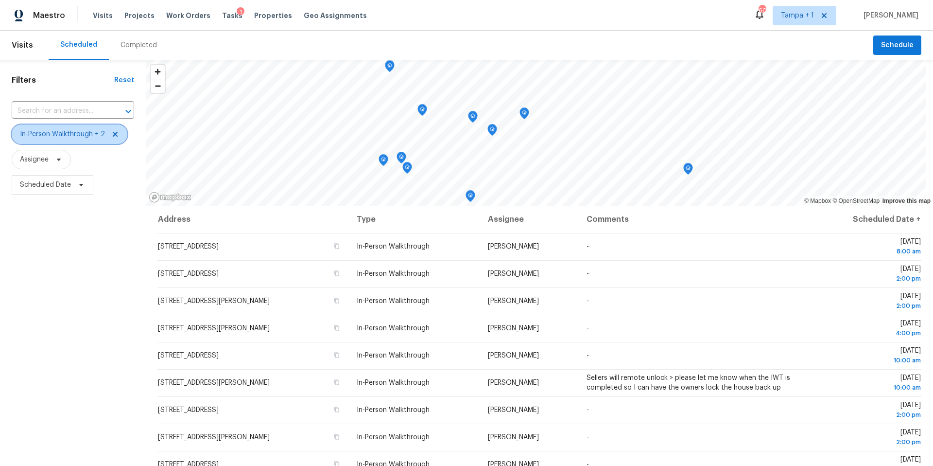
click at [119, 131] on span "In-Person Walkthrough + 2" at bounding box center [70, 133] width 116 height 19
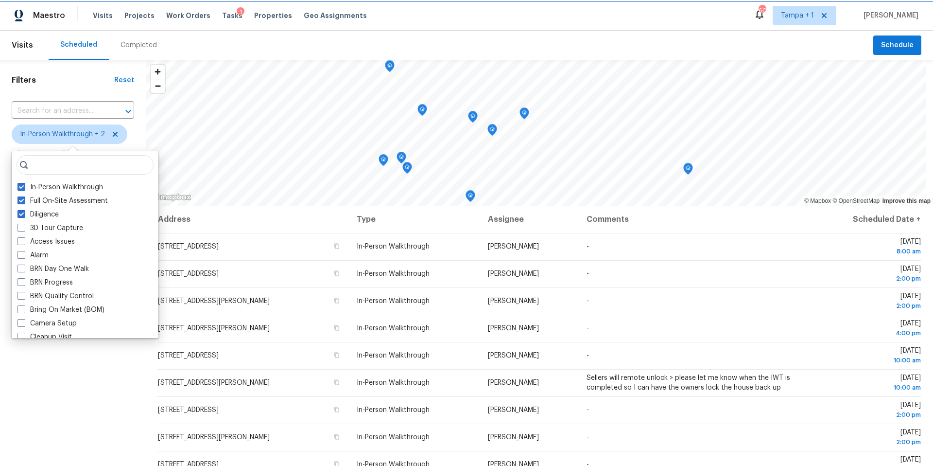
click at [114, 136] on icon at bounding box center [115, 134] width 8 height 8
checkbox input "false"
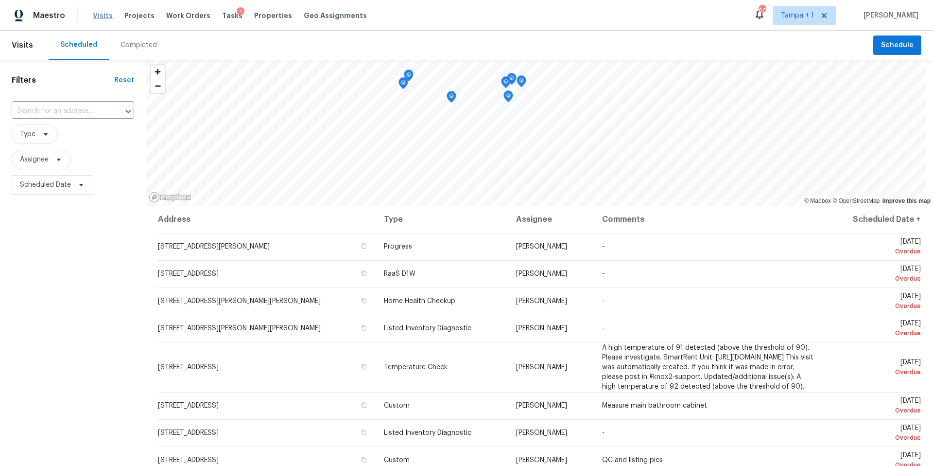
click at [97, 14] on span "Visits" at bounding box center [103, 16] width 20 height 10
click at [98, 18] on span "Visits" at bounding box center [103, 16] width 20 height 10
click at [36, 161] on span "Assignee" at bounding box center [34, 160] width 29 height 10
type input "[PERSON_NAME]"
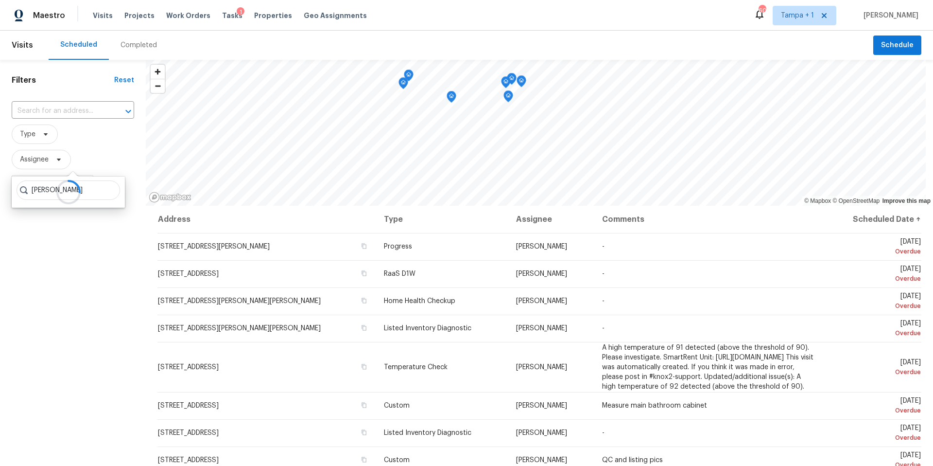
click at [104, 189] on div at bounding box center [68, 191] width 113 height 31
click at [86, 165] on span "Assignee" at bounding box center [73, 159] width 122 height 19
click at [36, 157] on span "Assignee" at bounding box center [34, 160] width 29 height 10
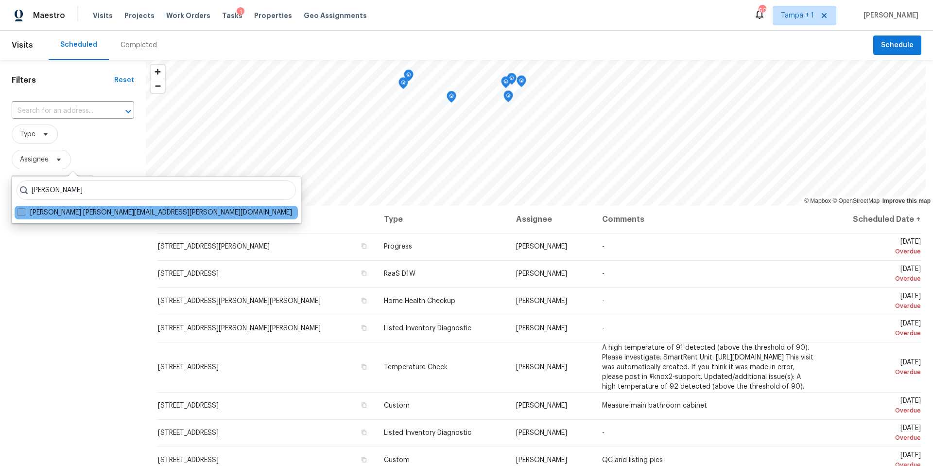
type input "[PERSON_NAME]"
click at [58, 209] on label "[PERSON_NAME] [PERSON_NAME][EMAIL_ADDRESS][PERSON_NAME][DOMAIN_NAME]" at bounding box center [154, 213] width 275 height 10
click at [24, 209] on input "[PERSON_NAME] [PERSON_NAME][EMAIL_ADDRESS][PERSON_NAME][DOMAIN_NAME]" at bounding box center [20, 211] width 6 height 6
checkbox input "true"
